Goal: Transaction & Acquisition: Purchase product/service

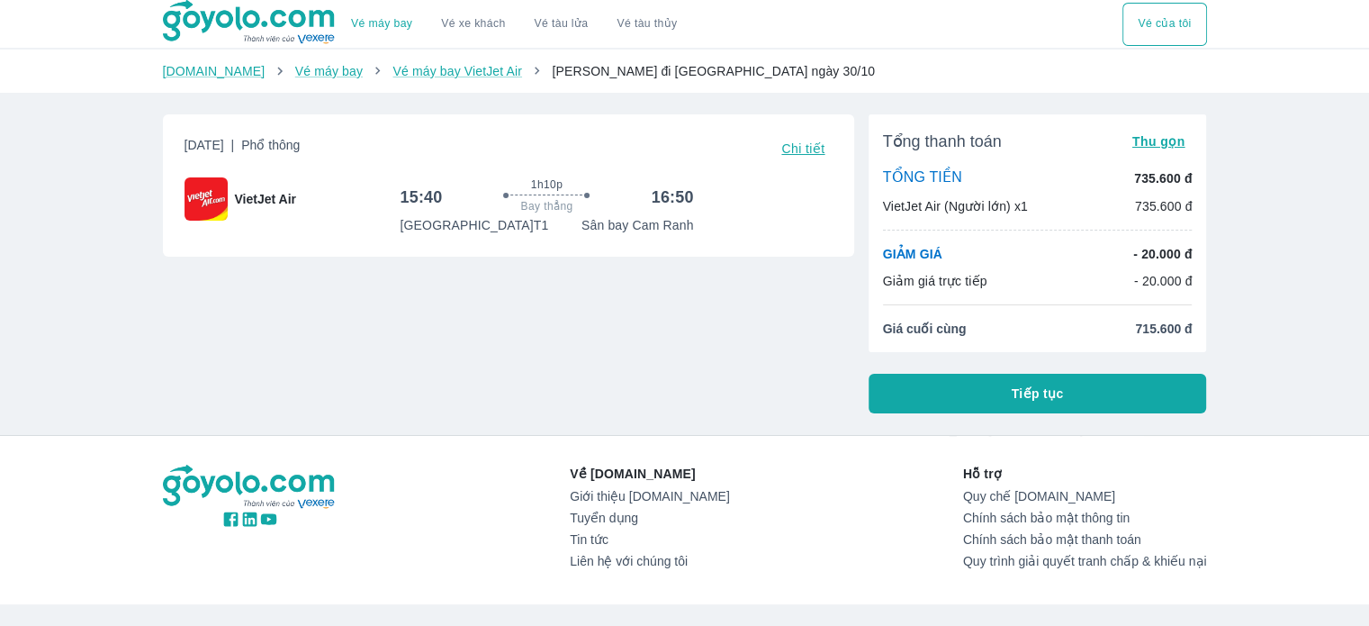
click at [492, 476] on div "Về [DOMAIN_NAME] Giới thiệu [DOMAIN_NAME] Tuyển dụng Tin tức Liên hệ với chúng …" at bounding box center [685, 520] width 1044 height 111
click at [463, 406] on div "[DATE] | Phổ thông Chi tiết VietJet Air 15:40 1h10p Bay thẳng 16:50 [GEOGRAPHIC…" at bounding box center [502, 256] width 706 height 313
click at [261, 203] on span "VietJet Air" at bounding box center [265, 199] width 61 height 18
click at [254, 191] on span "VietJet Air" at bounding box center [265, 199] width 61 height 18
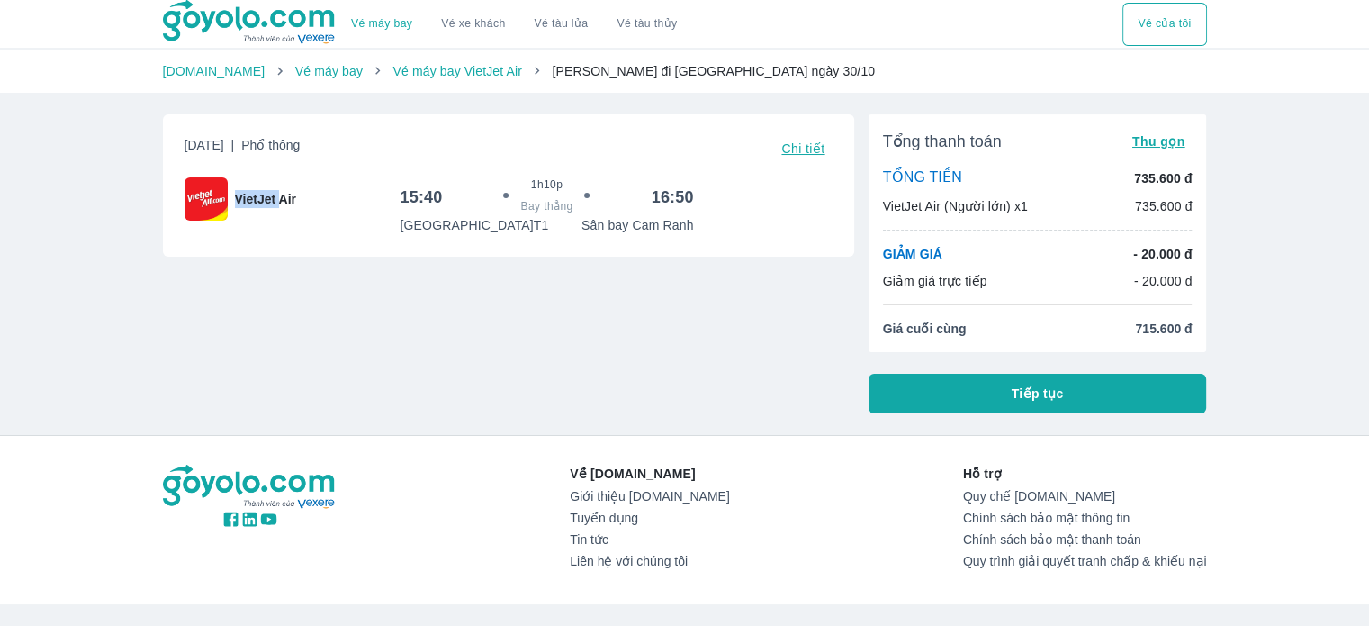
click at [260, 190] on span "VietJet Air" at bounding box center [265, 199] width 61 height 18
drag, startPoint x: 234, startPoint y: 191, endPoint x: 361, endPoint y: 195, distance: 127.0
click at [361, 195] on div "VietJet Air" at bounding box center [293, 198] width 216 height 43
copy span "VietJet Air"
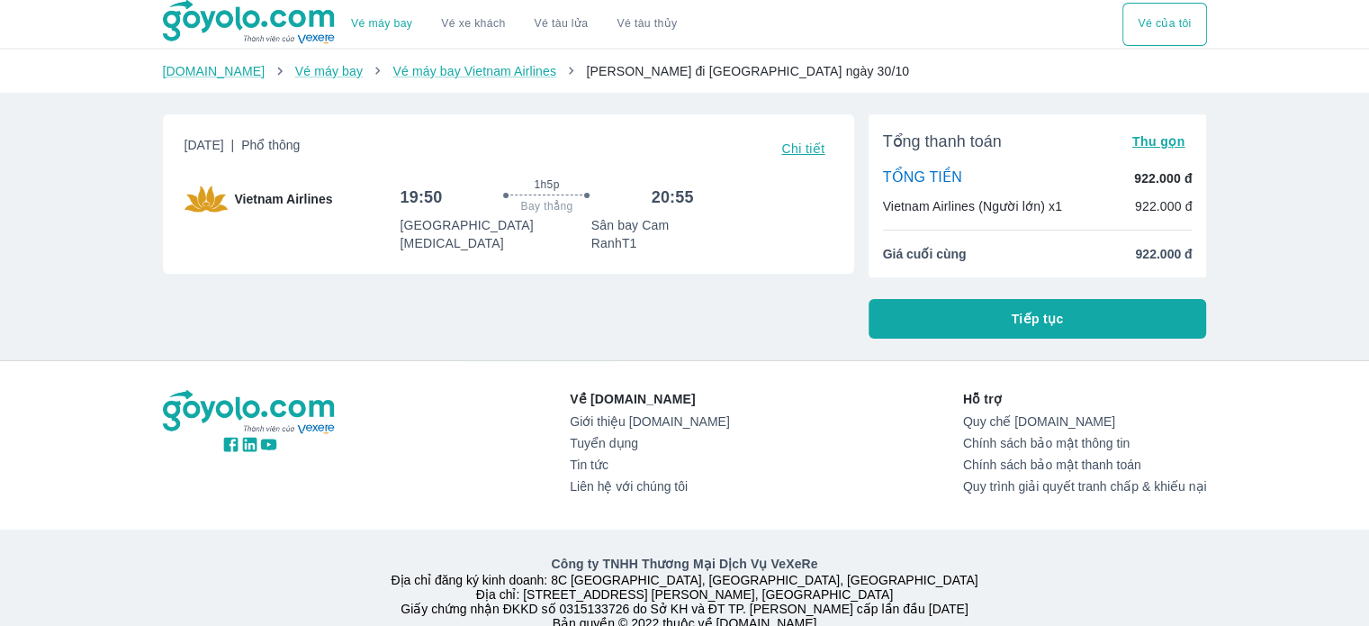
click at [1028, 321] on span "Tiếp tục" at bounding box center [1038, 319] width 52 height 18
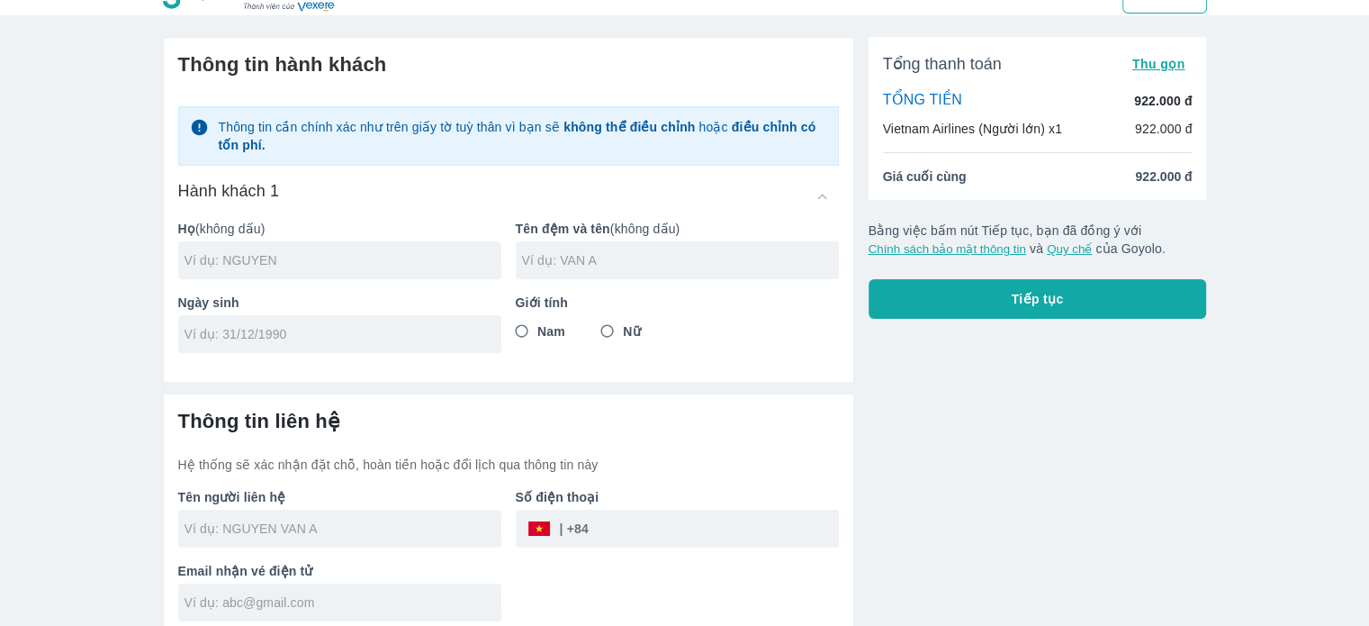
scroll to position [42, 0]
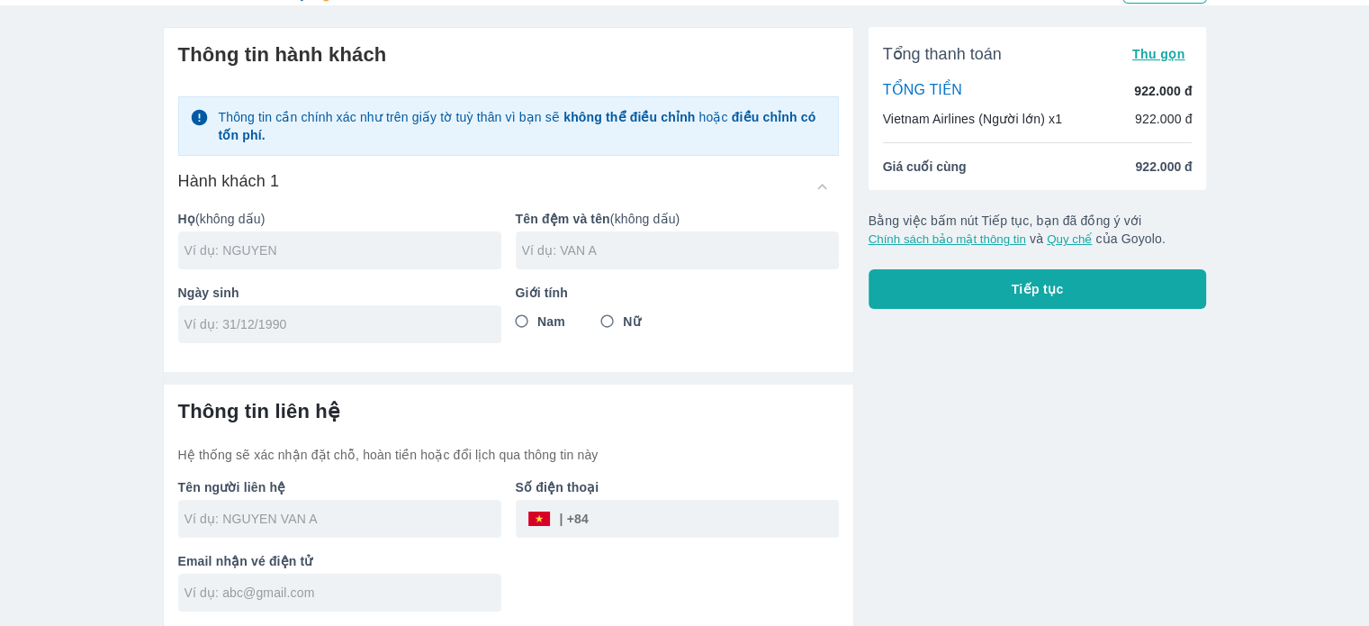
click at [247, 245] on input "text" at bounding box center [343, 250] width 317 height 18
type input "LE"
type input "THI [PERSON_NAME]"
click at [312, 333] on div at bounding box center [339, 324] width 323 height 38
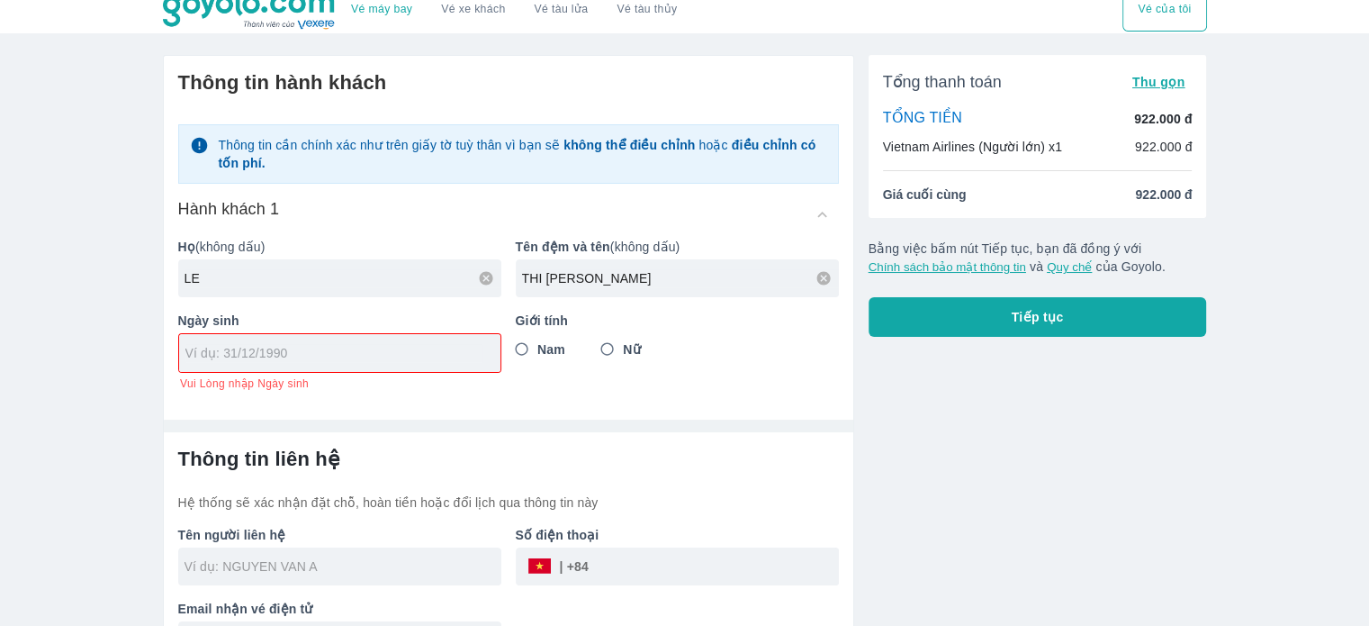
scroll to position [0, 0]
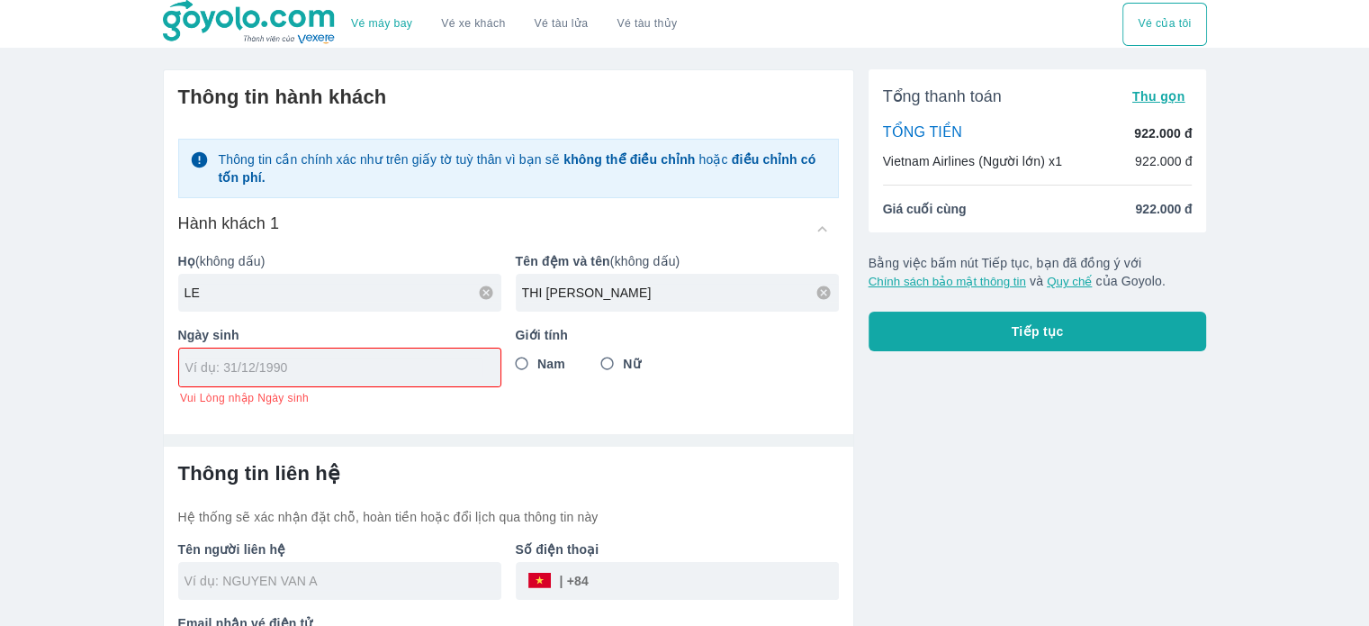
click at [230, 365] on input "tel" at bounding box center [333, 367] width 297 height 18
type input "[DATE]"
click at [623, 366] on input "Nữ" at bounding box center [608, 364] width 32 height 32
radio input "true"
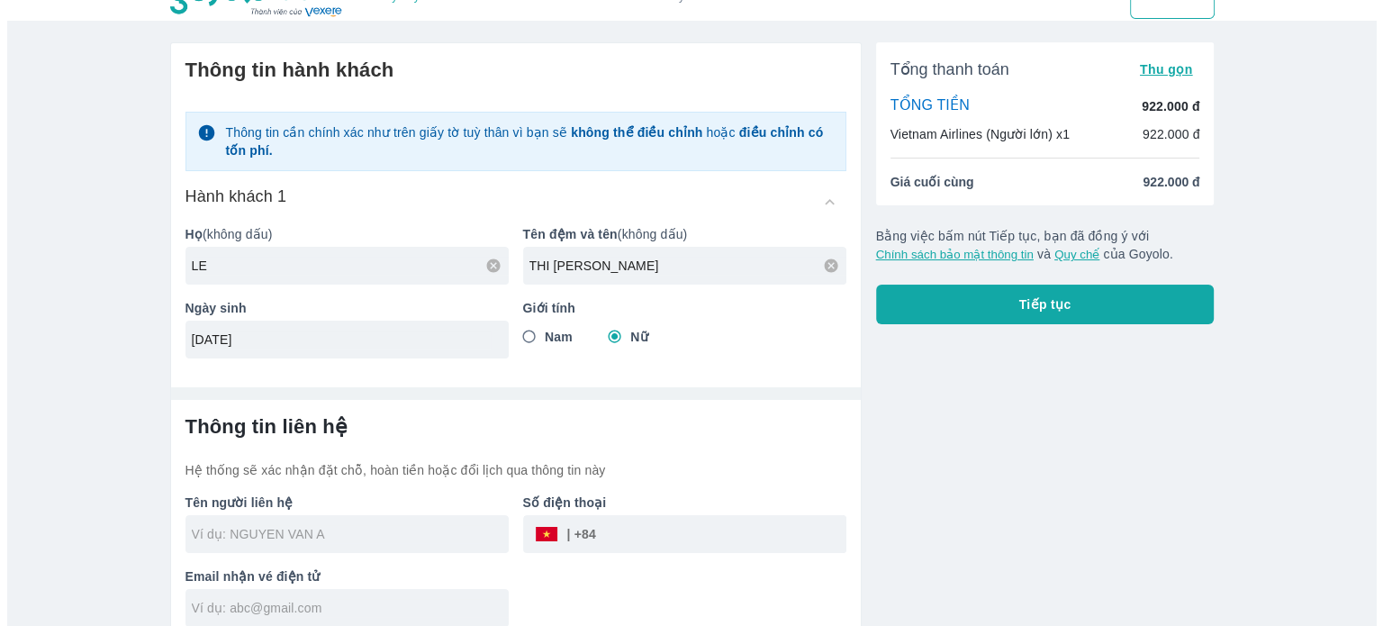
scroll to position [42, 0]
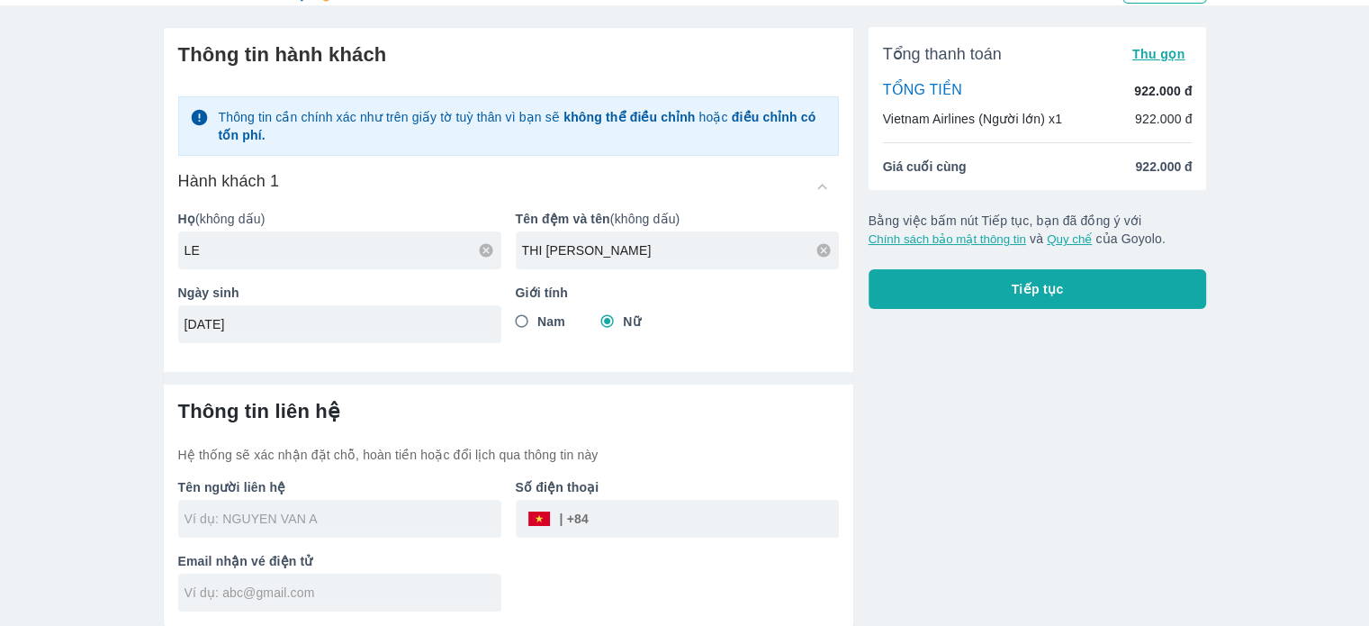
click at [395, 515] on input "text" at bounding box center [343, 519] width 317 height 18
type input "LE THI [PERSON_NAME]"
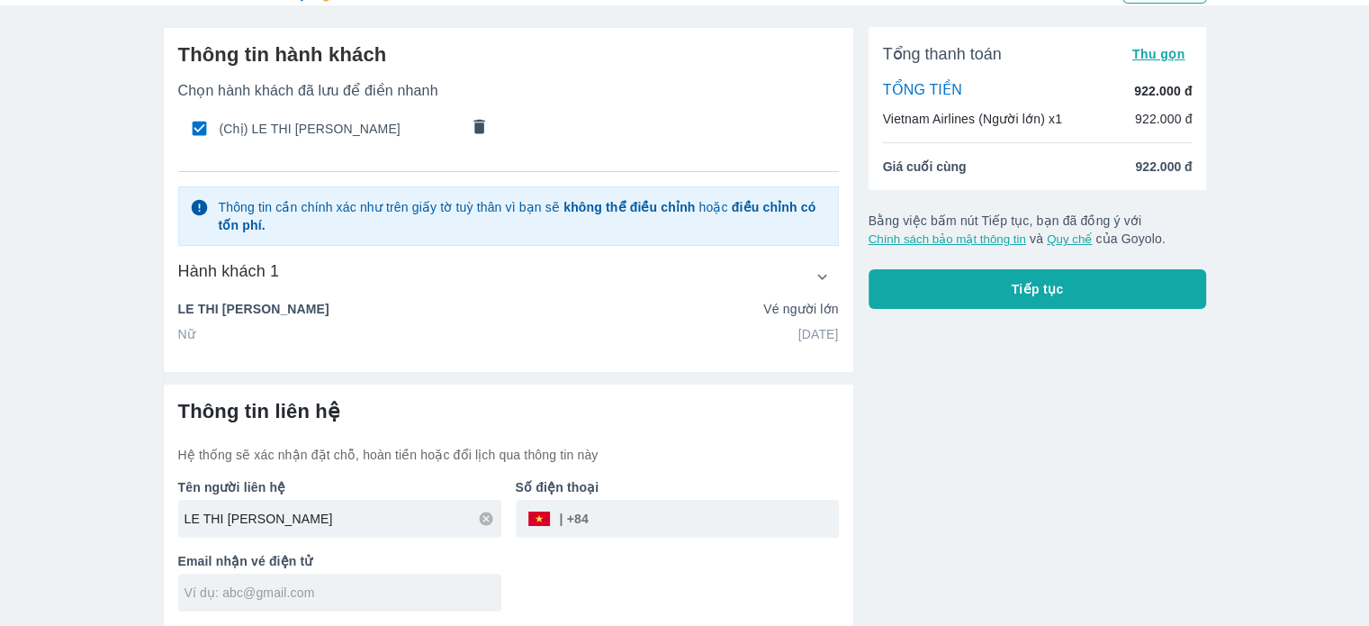
click at [638, 518] on input "tel" at bounding box center [714, 518] width 250 height 43
type input "839482570"
click at [461, 594] on input "text" at bounding box center [343, 592] width 317 height 18
type input "[EMAIL_ADDRESS][DOMAIN_NAME]"
click at [1040, 296] on span "Tiếp tục" at bounding box center [1038, 289] width 52 height 18
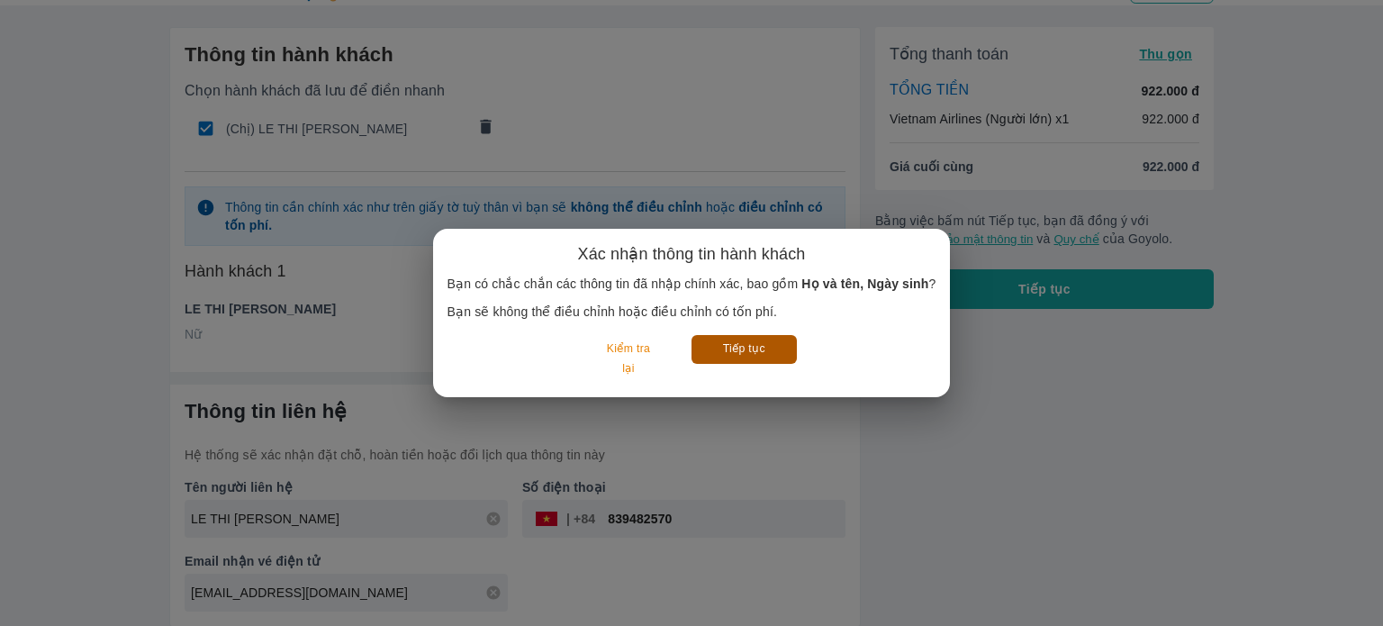
click at [781, 353] on button "Tiếp tục" at bounding box center [743, 349] width 105 height 28
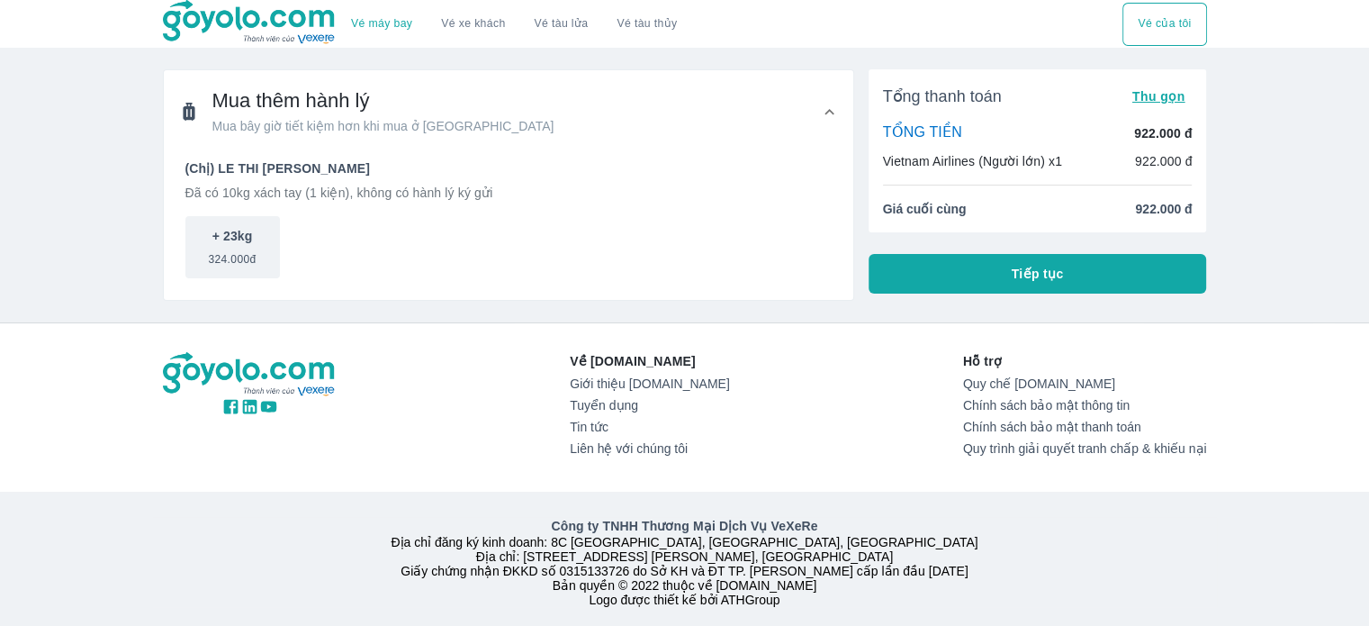
click at [968, 275] on button "Tiếp tục" at bounding box center [1038, 274] width 339 height 40
